Goal: Task Accomplishment & Management: Use online tool/utility

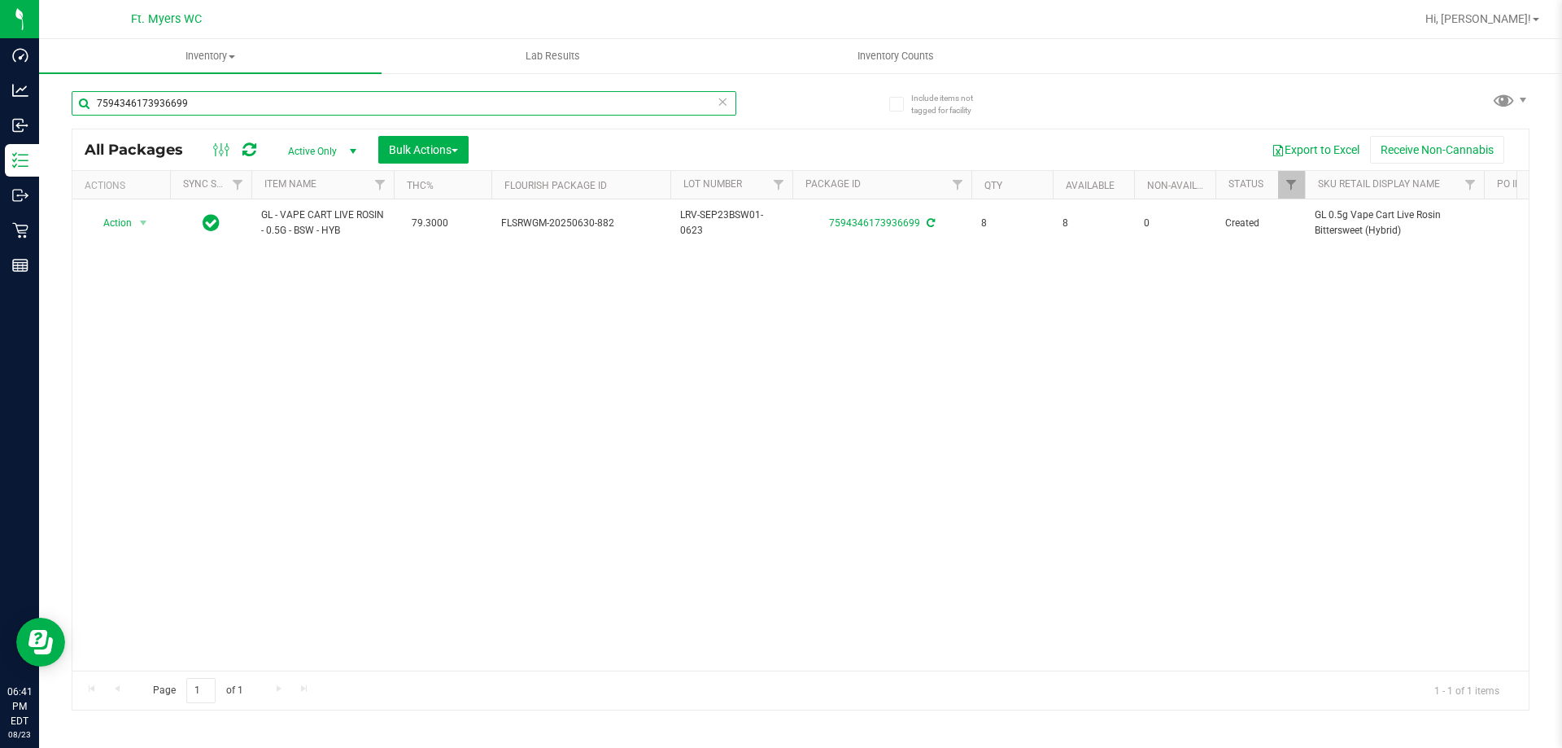
click at [228, 110] on input "7594346173936699" at bounding box center [404, 103] width 665 height 24
type input "9627098646116498"
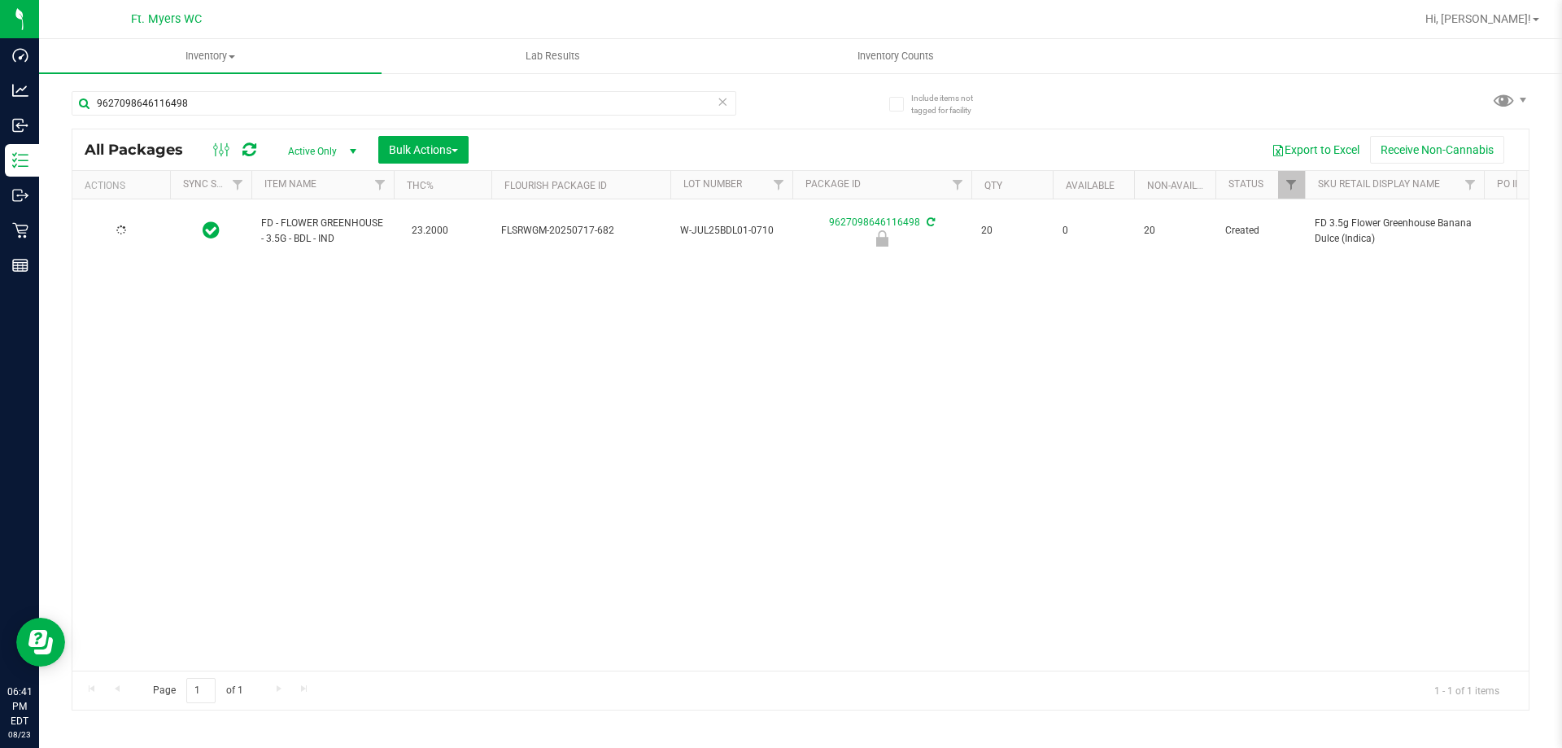
click at [134, 223] on div at bounding box center [121, 230] width 78 height 15
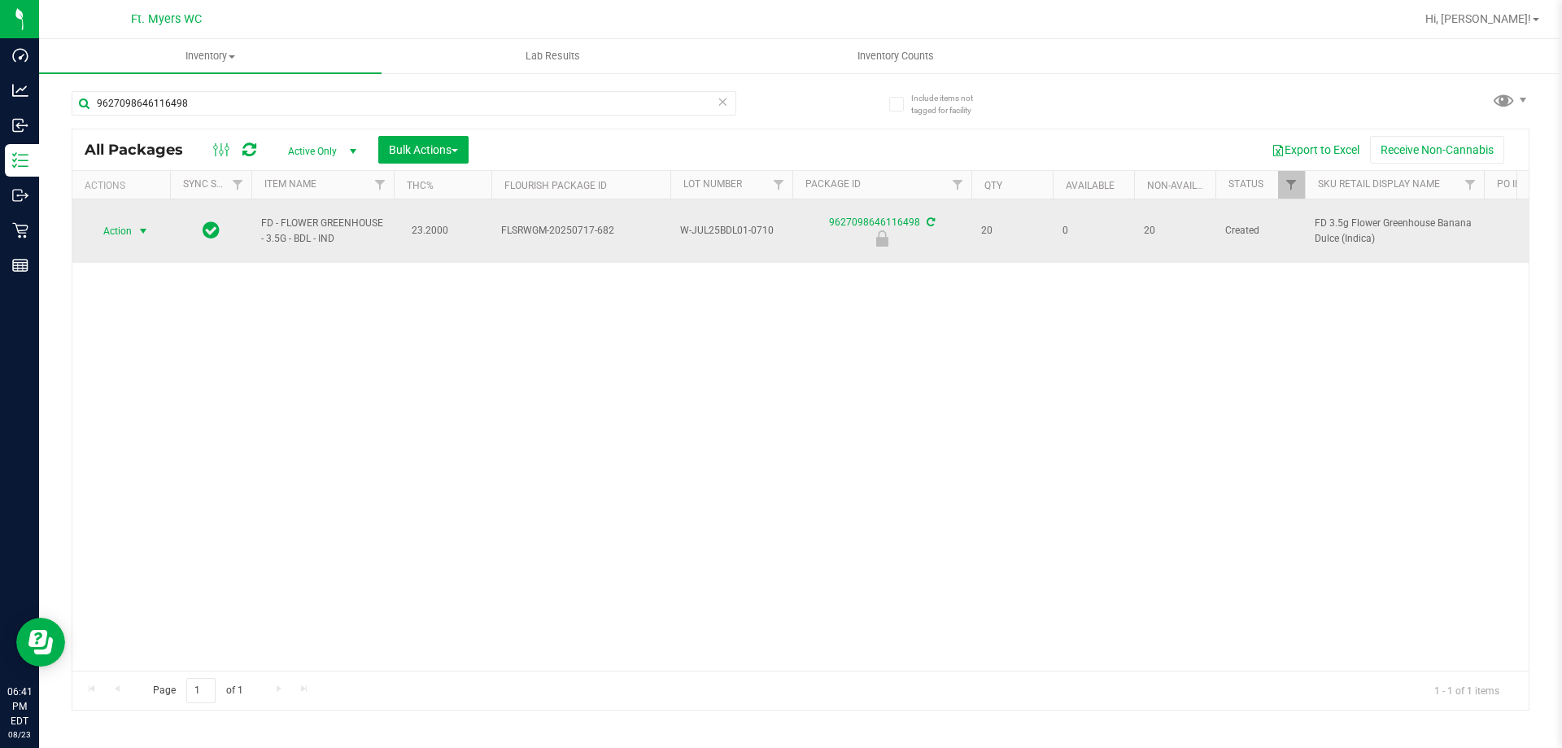
click at [147, 225] on span "select" at bounding box center [143, 231] width 13 height 13
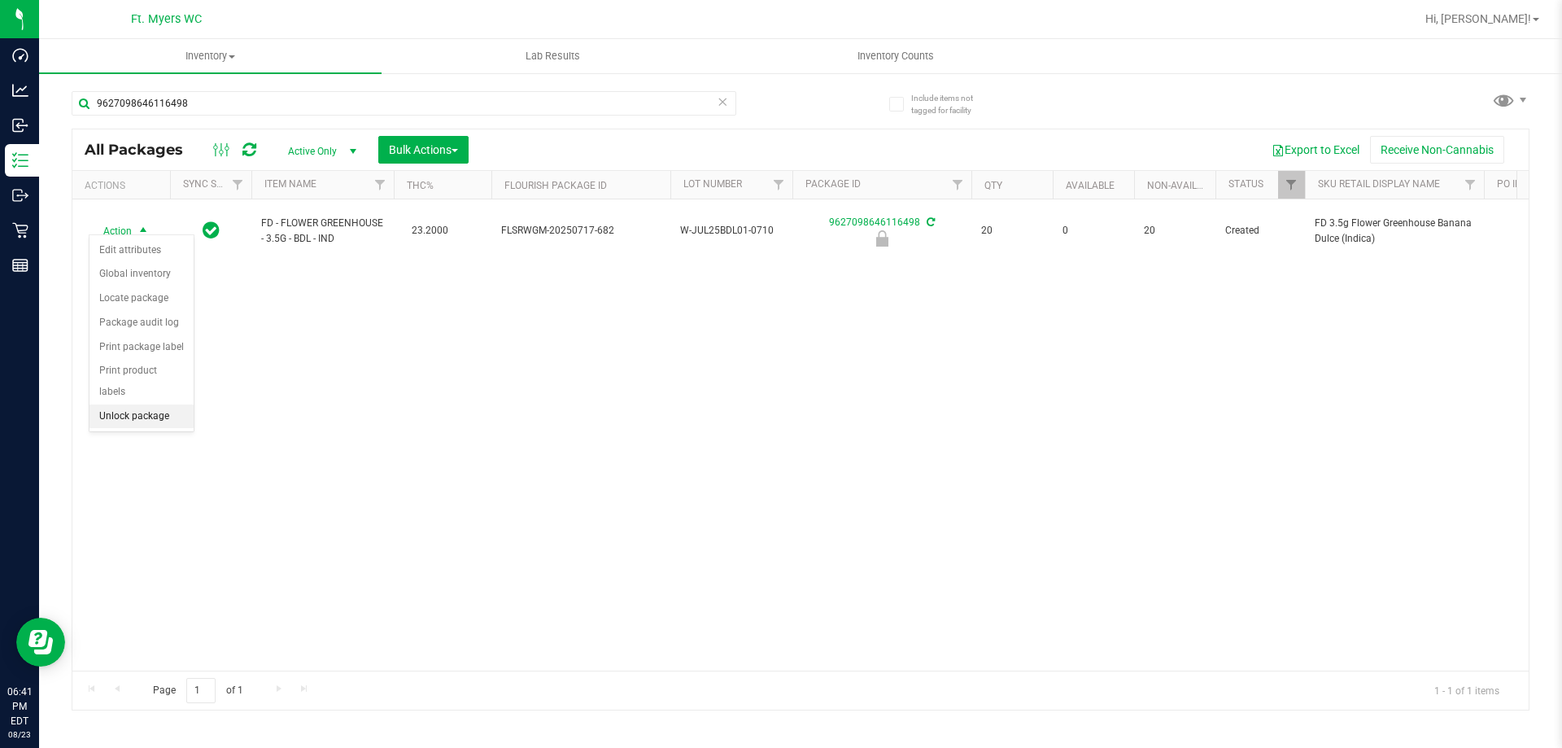
click at [151, 404] on li "Unlock package" at bounding box center [142, 416] width 104 height 24
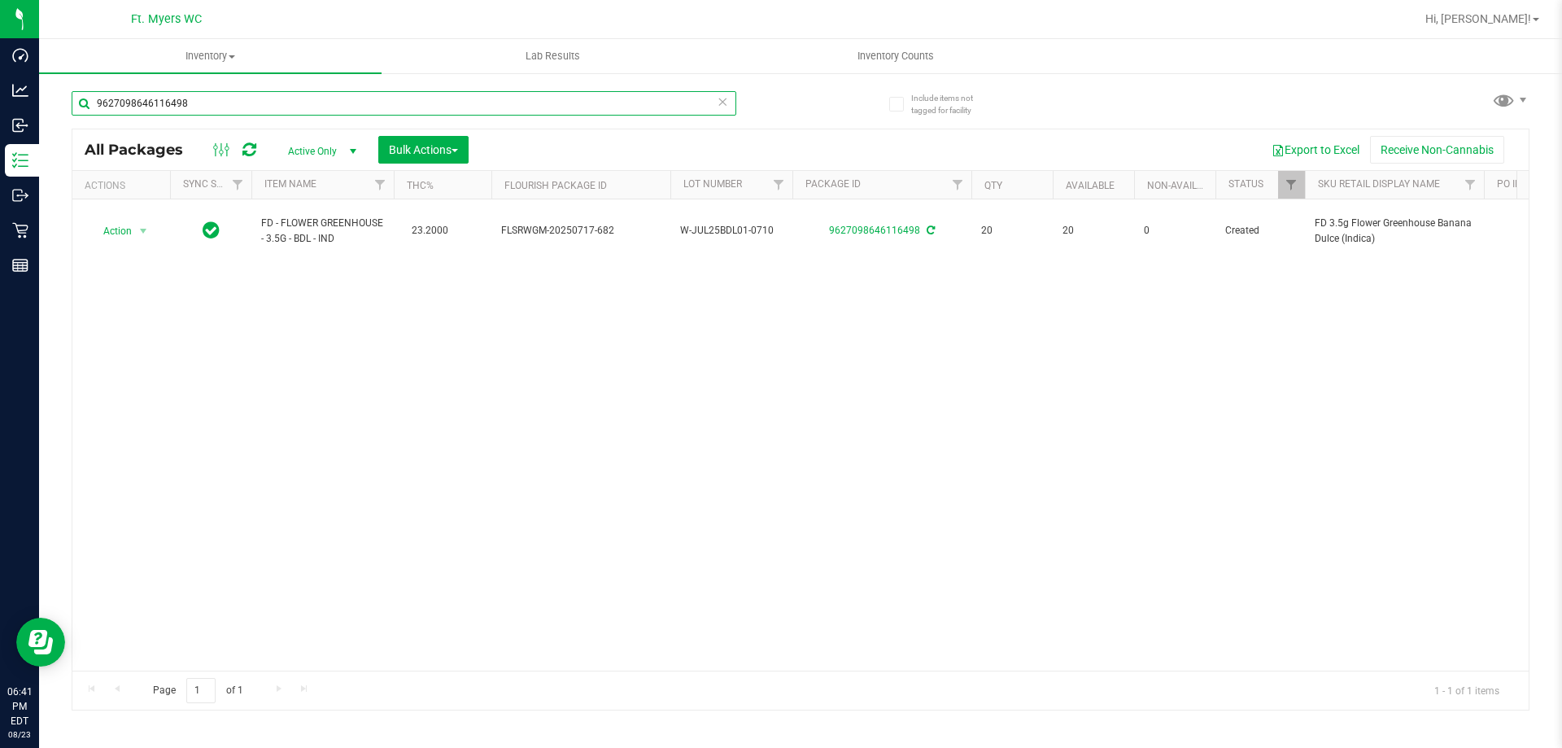
click at [404, 94] on input "9627098646116498" at bounding box center [404, 103] width 665 height 24
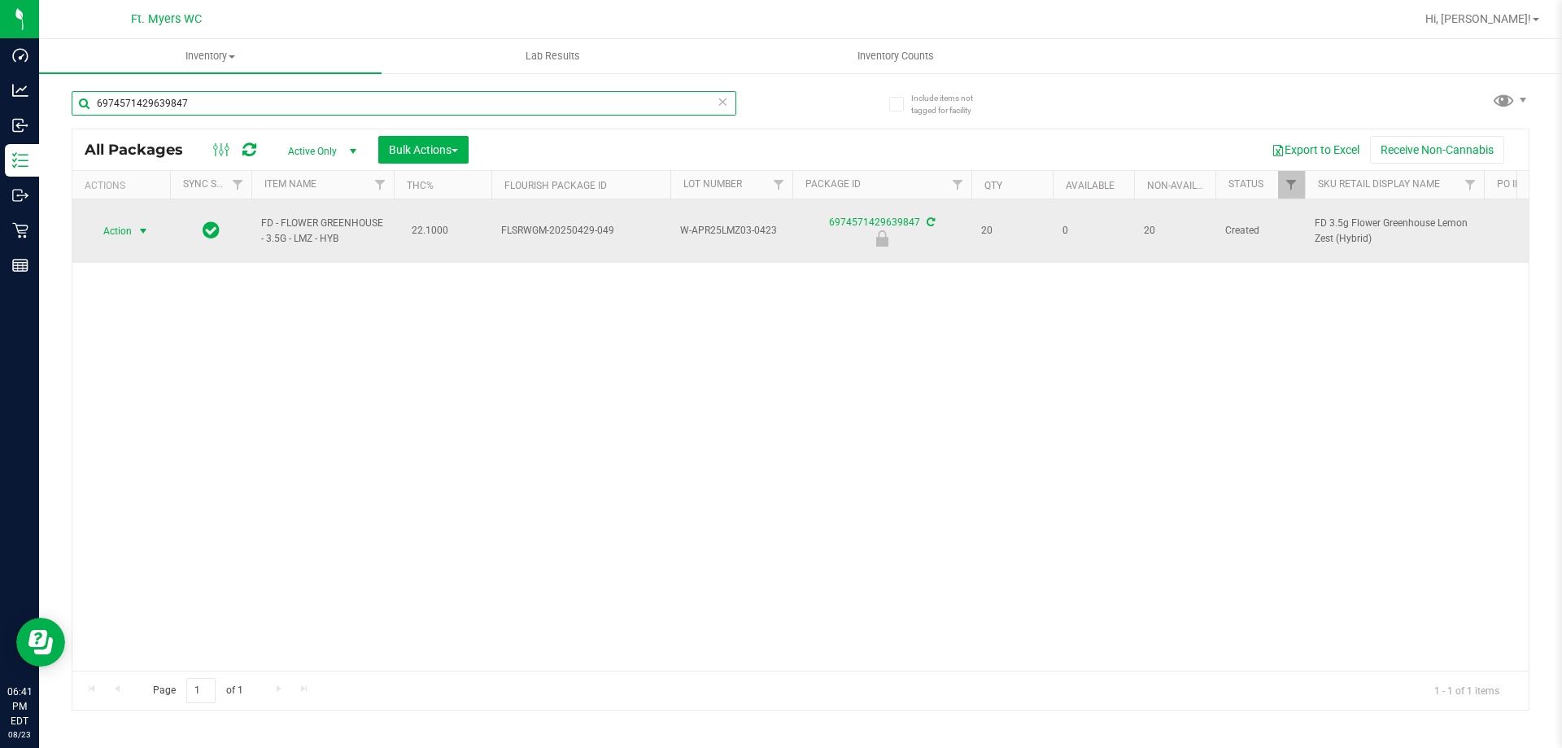
type input "6974571429639847"
click at [133, 227] on span "select" at bounding box center [143, 231] width 20 height 23
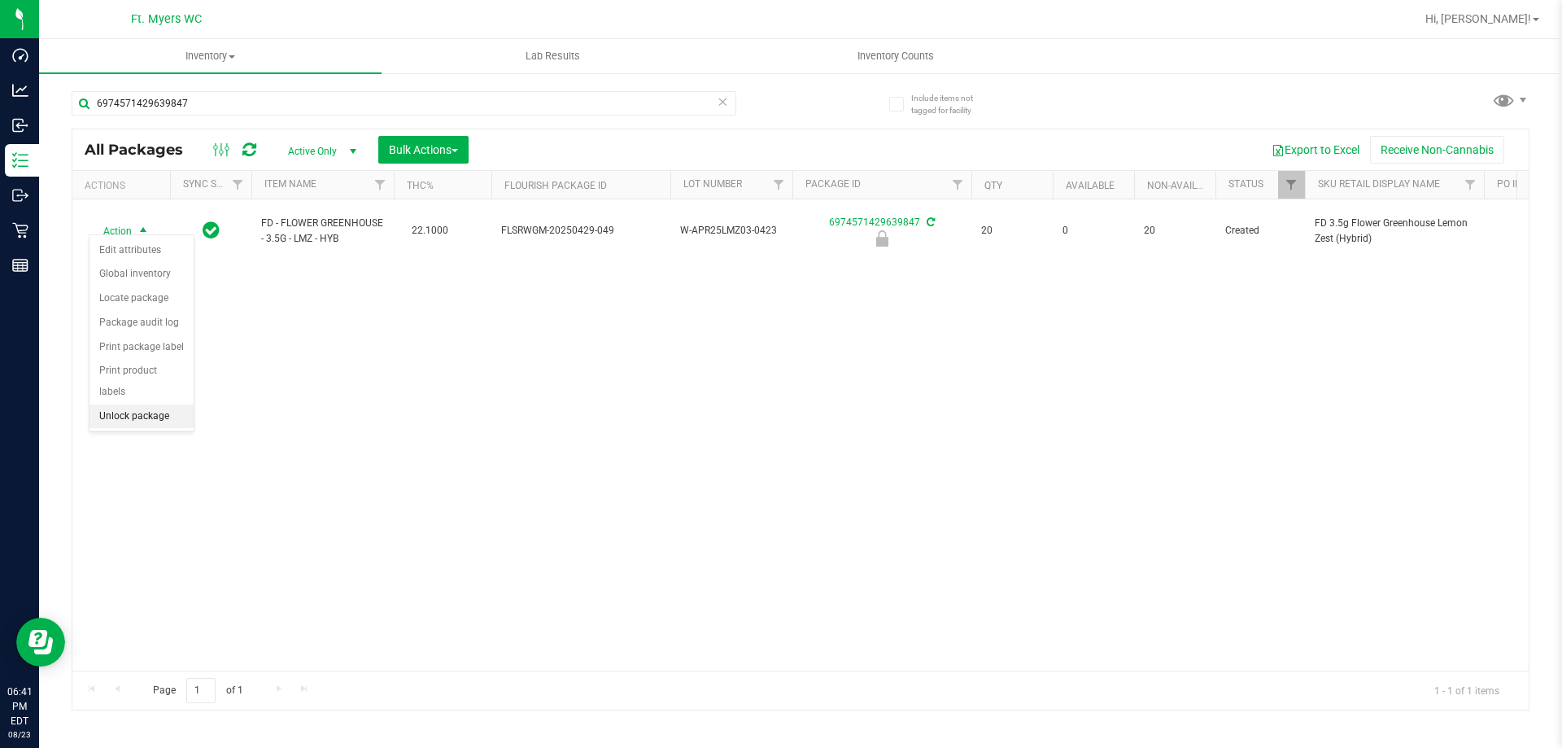
click at [159, 404] on li "Unlock package" at bounding box center [142, 416] width 104 height 24
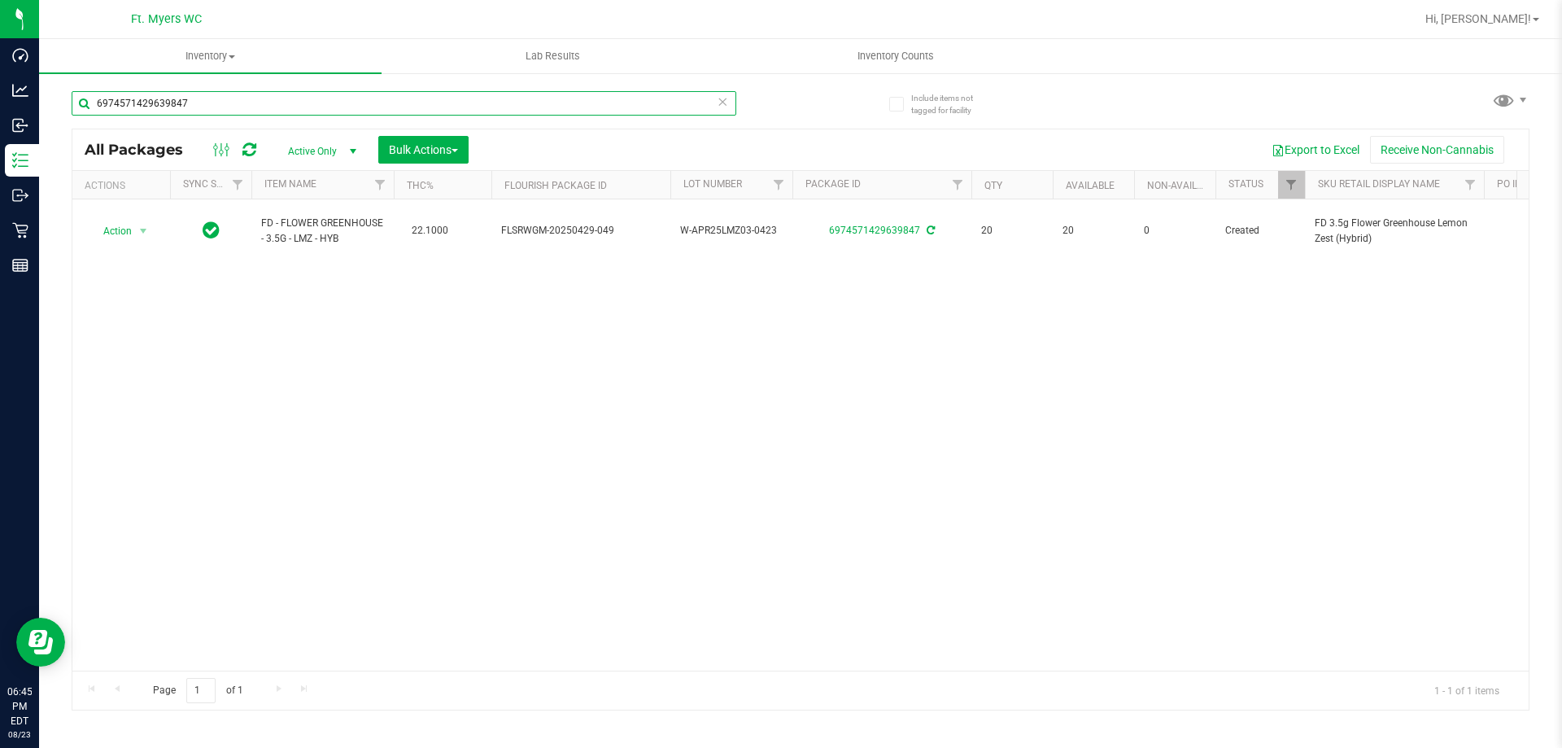
click at [251, 93] on input "6974571429639847" at bounding box center [404, 103] width 665 height 24
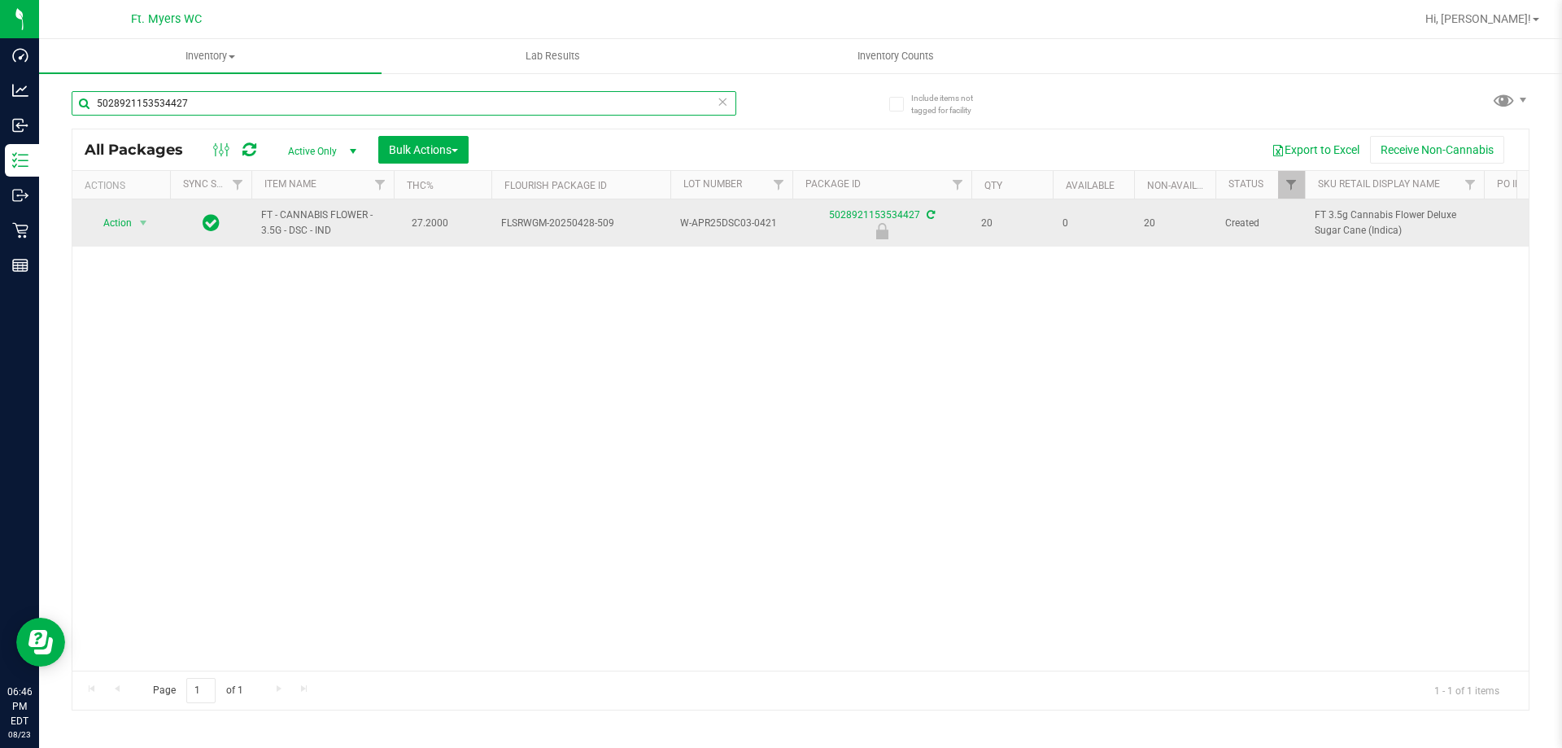
type input "5028921153534427"
click at [121, 229] on span "Action" at bounding box center [111, 223] width 44 height 23
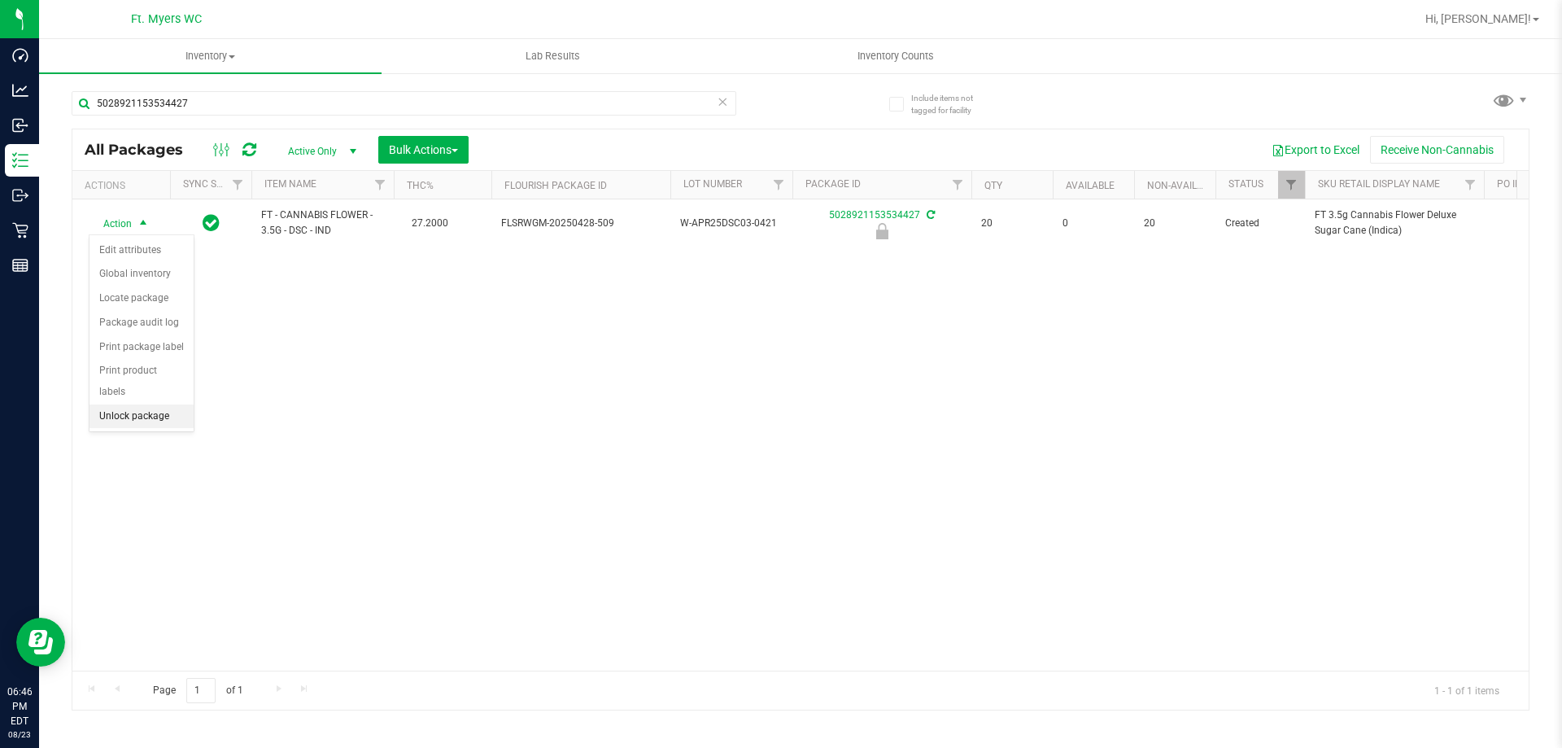
click at [161, 404] on li "Unlock package" at bounding box center [142, 416] width 104 height 24
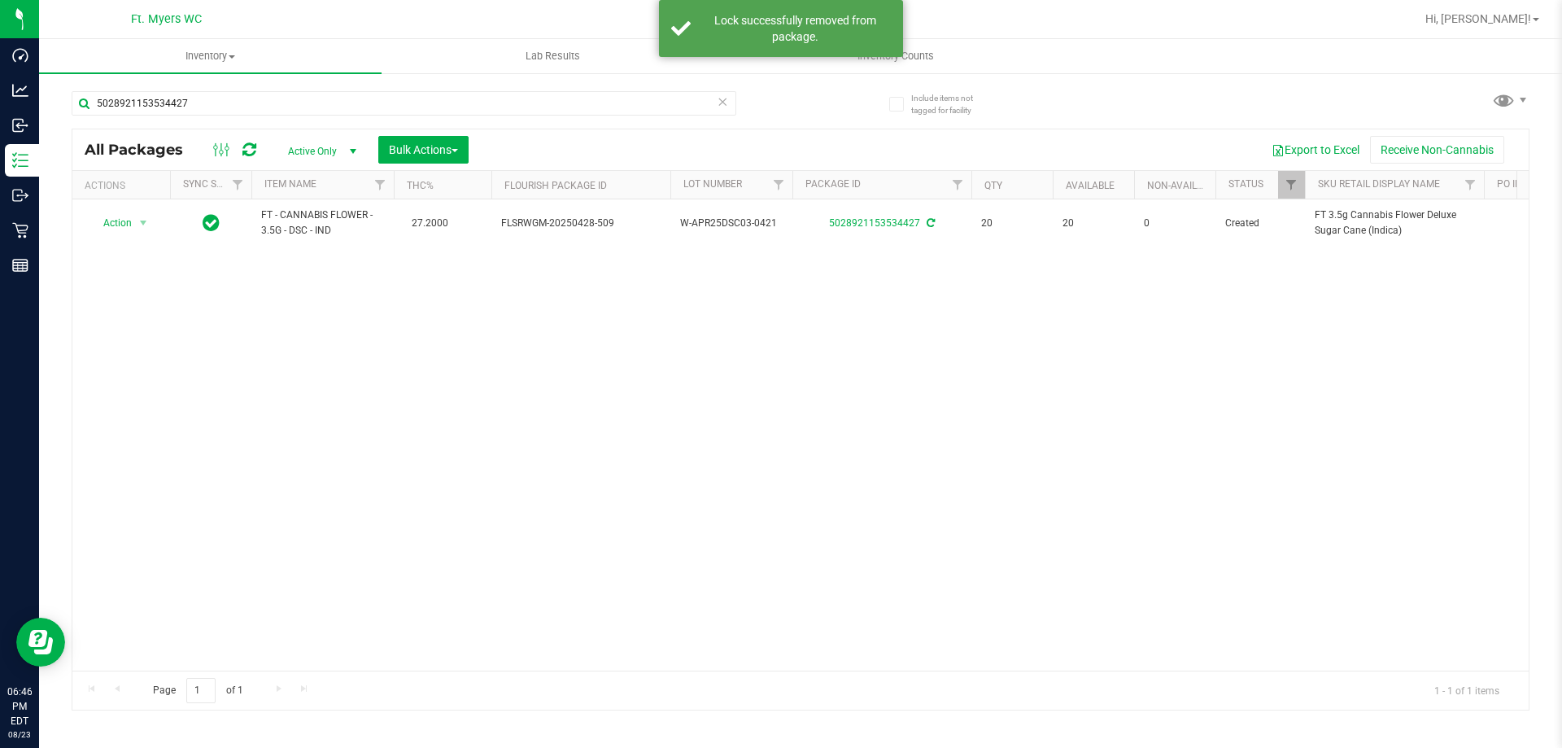
drag, startPoint x: 168, startPoint y: 334, endPoint x: 623, endPoint y: 352, distance: 455.2
click at [623, 352] on div "Action Action Adjust qty Create package Edit attributes Global inventory Locate…" at bounding box center [800, 434] width 1457 height 471
drag, startPoint x: 623, startPoint y: 351, endPoint x: 508, endPoint y: 347, distance: 115.6
click at [508, 347] on div "Action Action Adjust qty Create package Edit attributes Global inventory Locate…" at bounding box center [800, 434] width 1457 height 471
drag, startPoint x: 506, startPoint y: 332, endPoint x: 378, endPoint y: 356, distance: 130.9
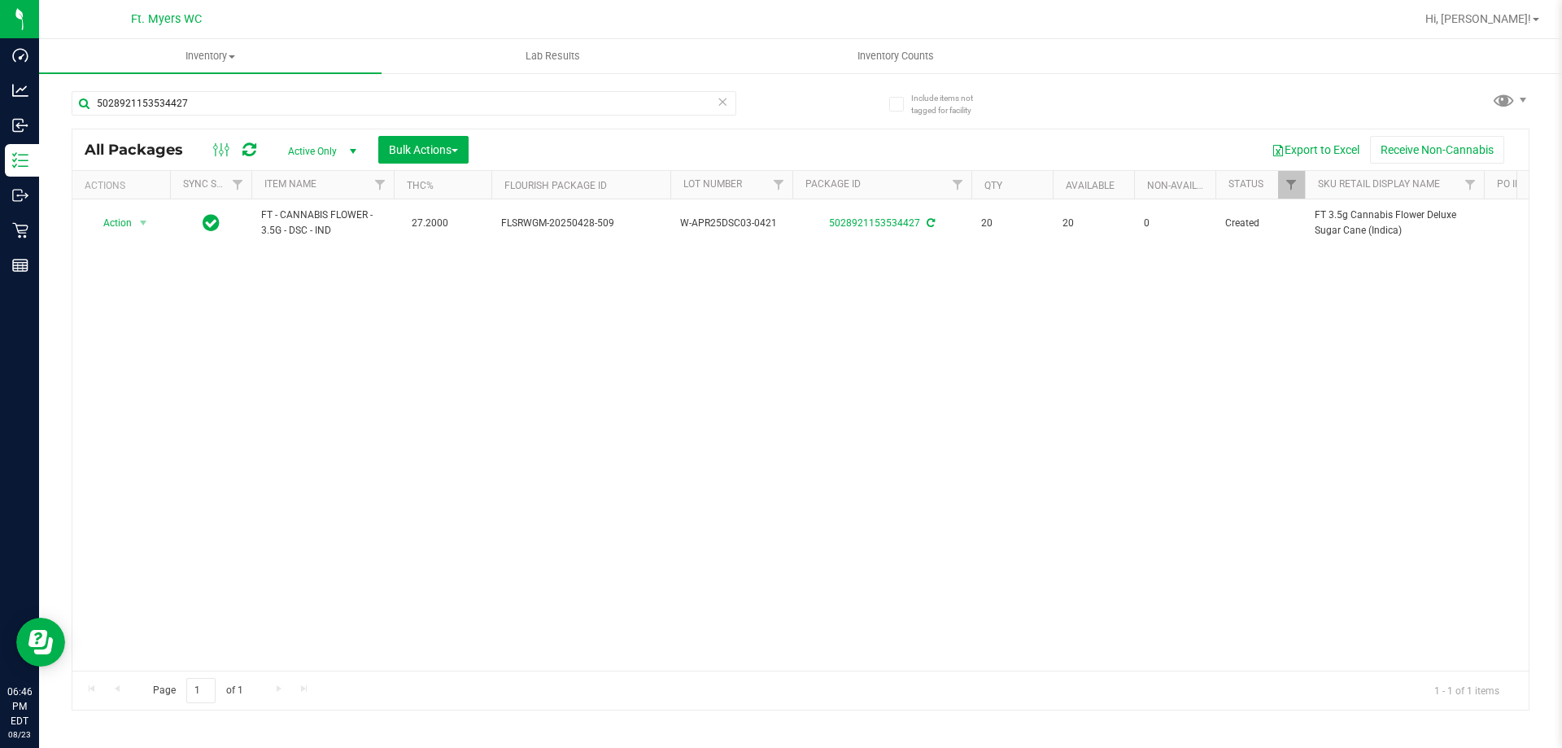
click at [378, 356] on div "Action Action Adjust qty Create package Edit attributes Global inventory Locate…" at bounding box center [800, 434] width 1457 height 471
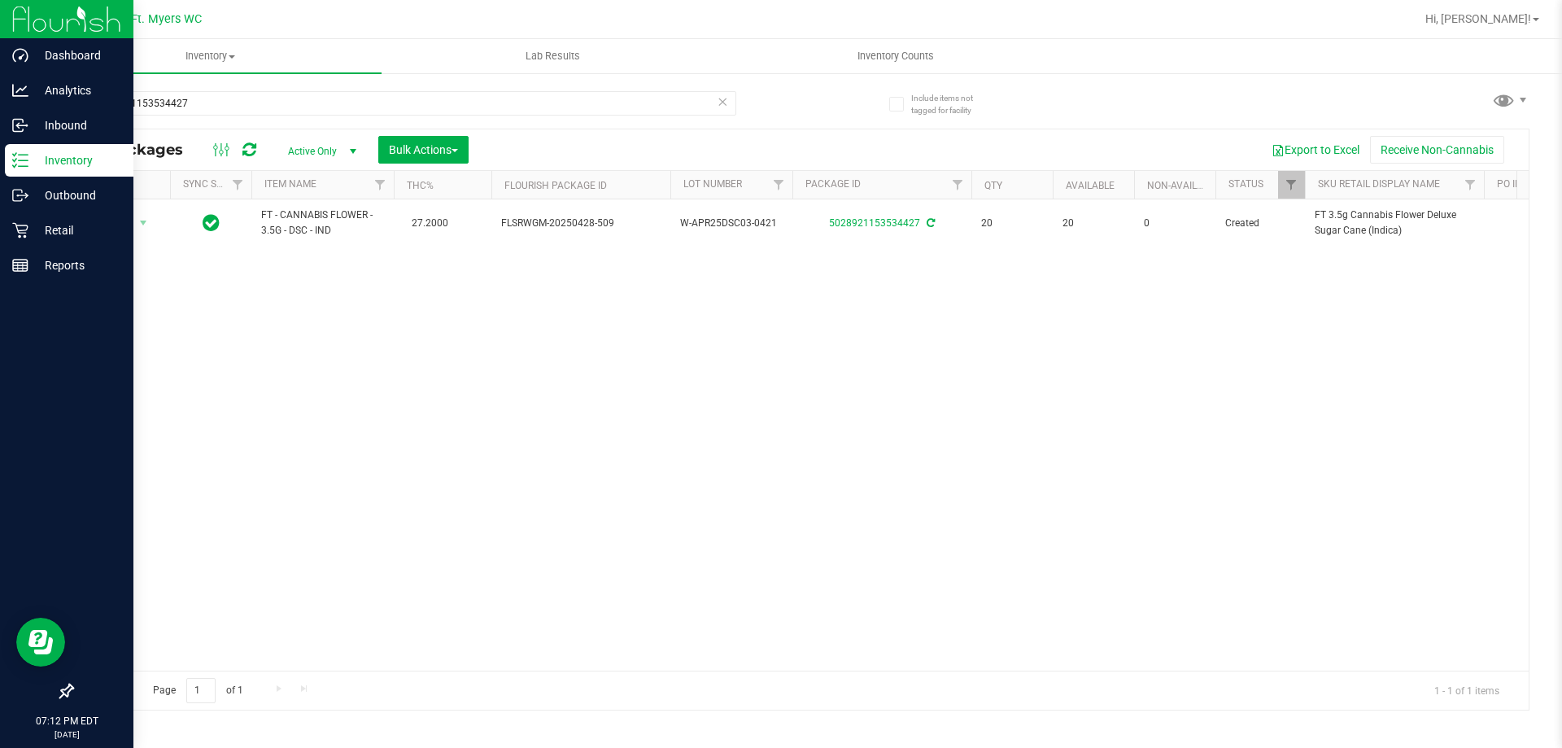
click at [65, 159] on p "Inventory" at bounding box center [77, 161] width 98 height 20
click at [58, 164] on p "Inventory" at bounding box center [77, 161] width 98 height 20
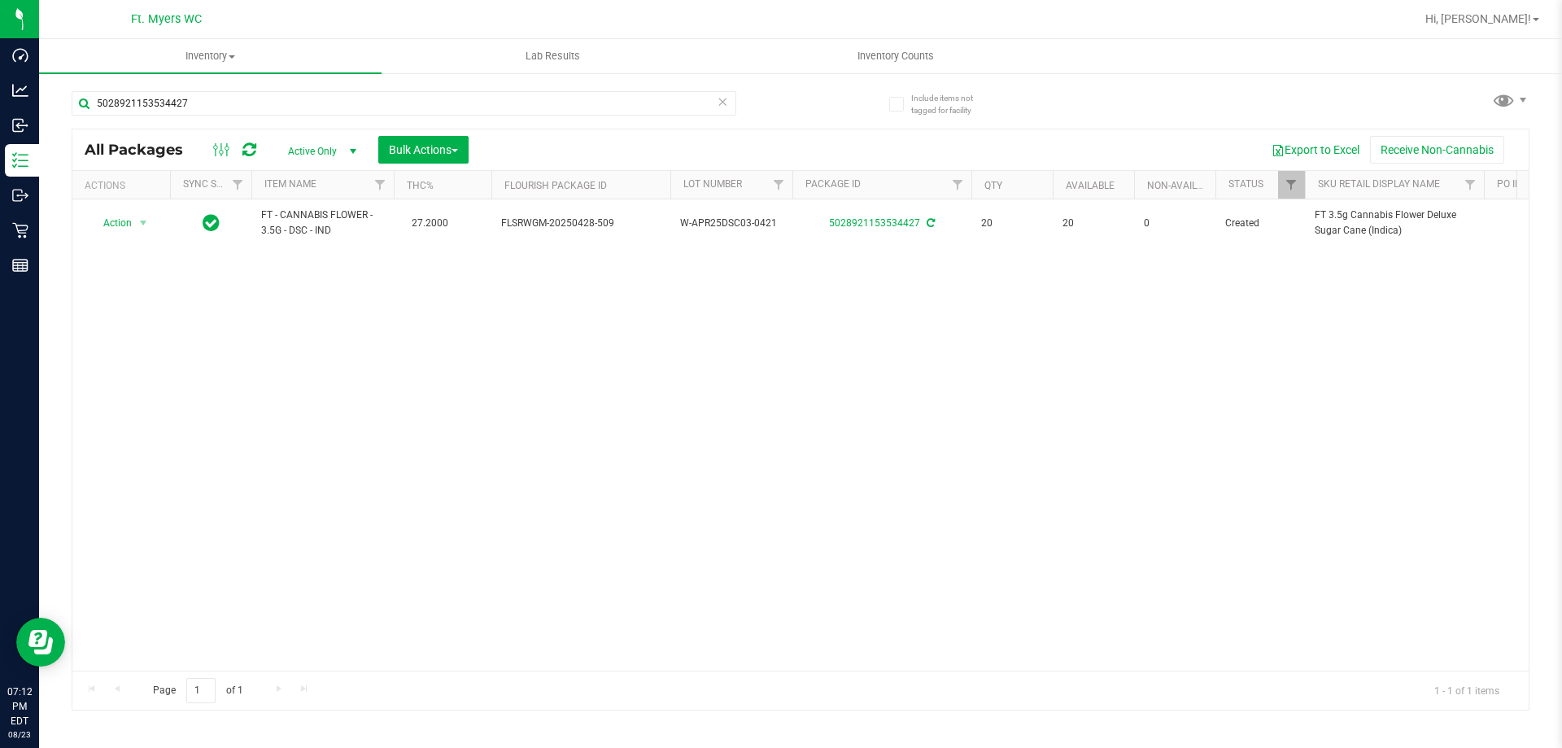
click at [717, 105] on icon at bounding box center [722, 101] width 11 height 20
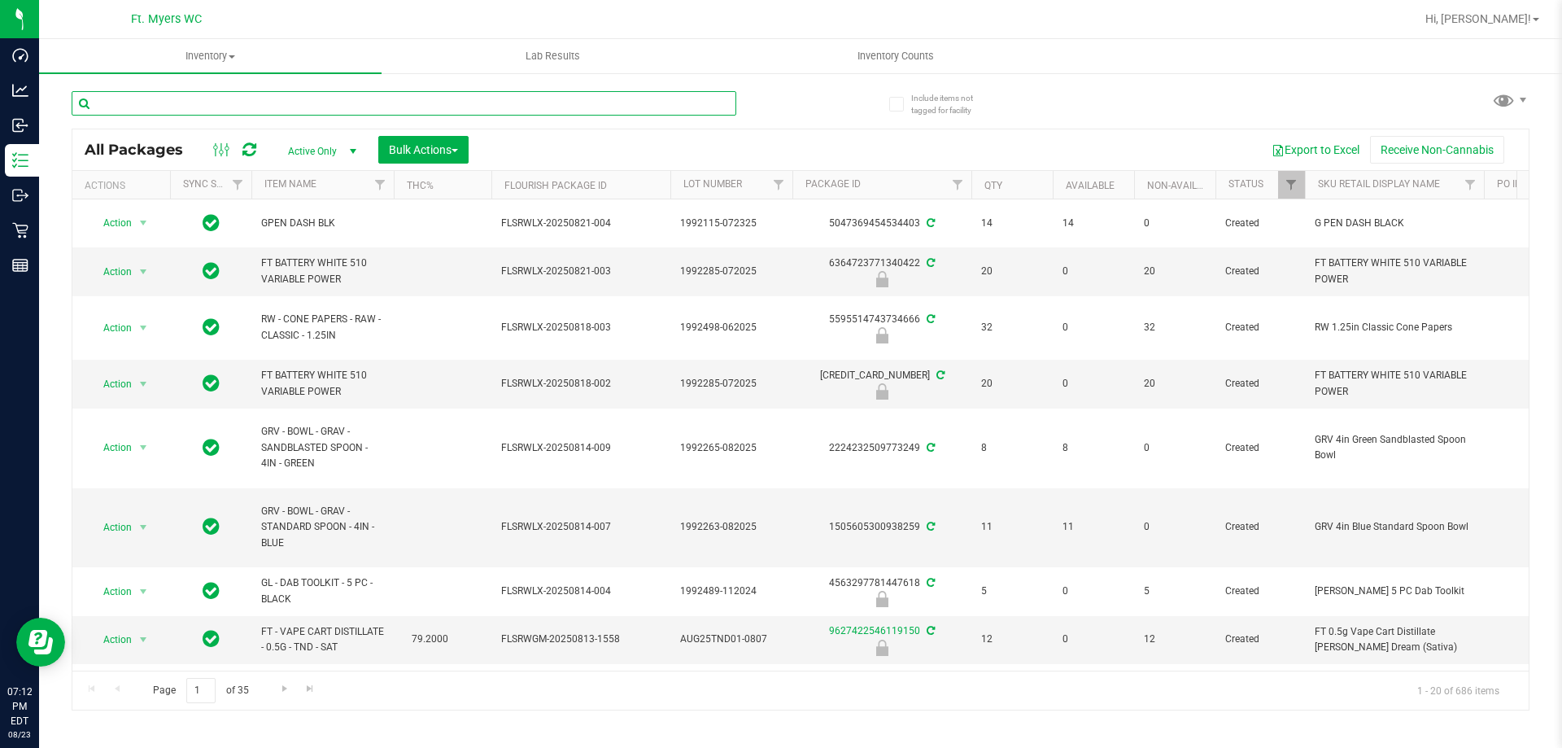
click at [180, 101] on input "text" at bounding box center [404, 103] width 665 height 24
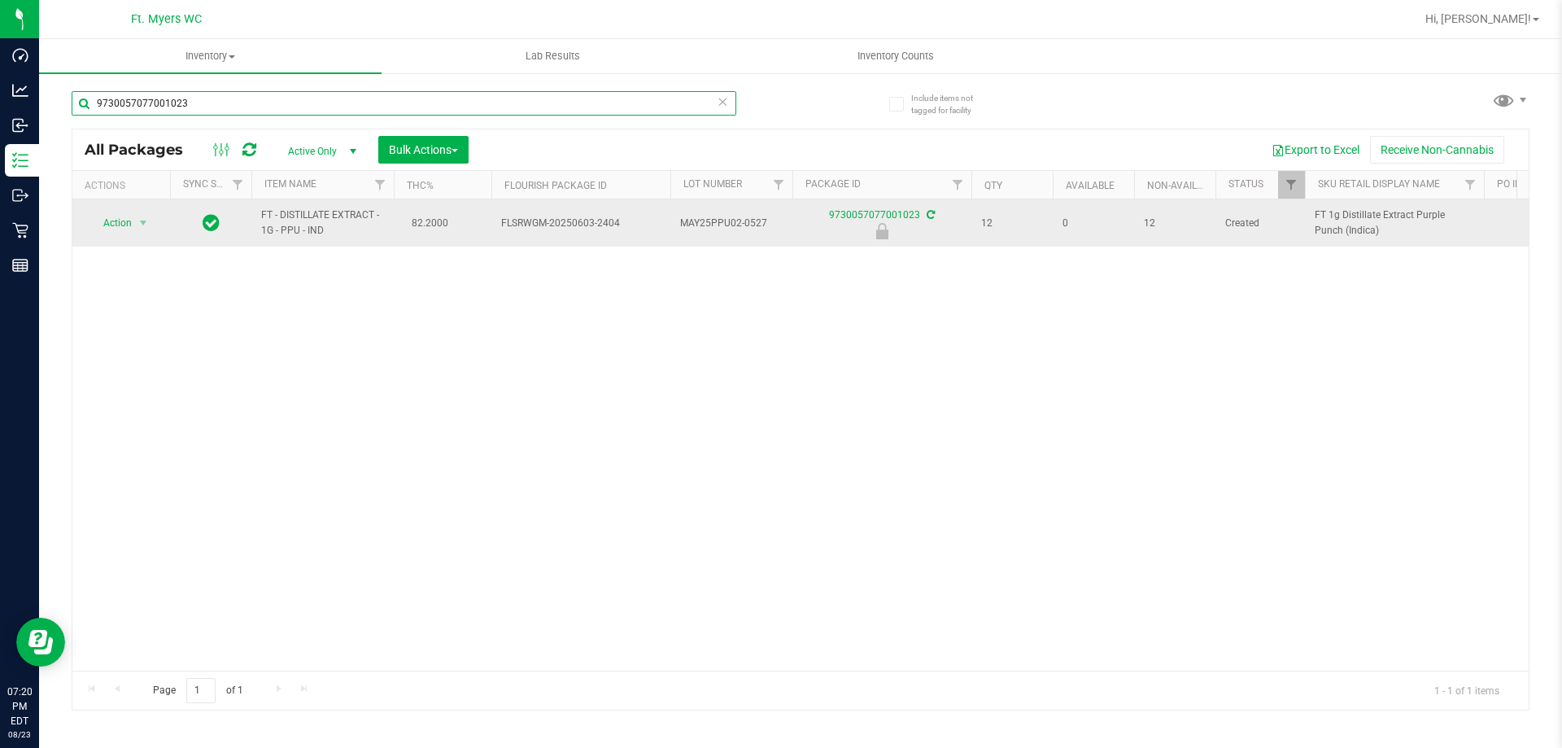
type input "9730057077001023"
click at [119, 228] on span "Action" at bounding box center [111, 223] width 44 height 23
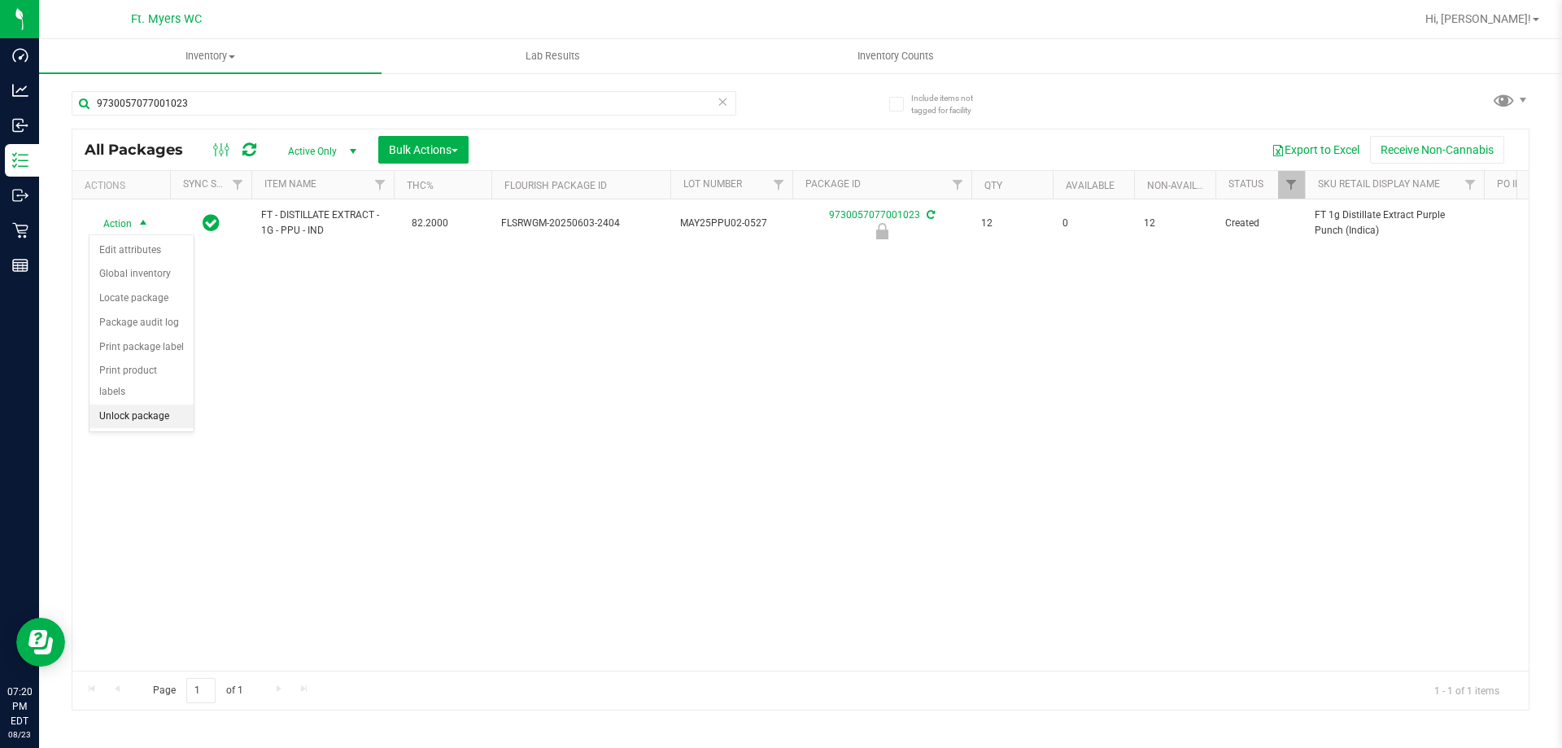
click at [156, 404] on li "Unlock package" at bounding box center [142, 416] width 104 height 24
click at [722, 105] on icon at bounding box center [722, 101] width 11 height 20
